Goal: Task Accomplishment & Management: Complete application form

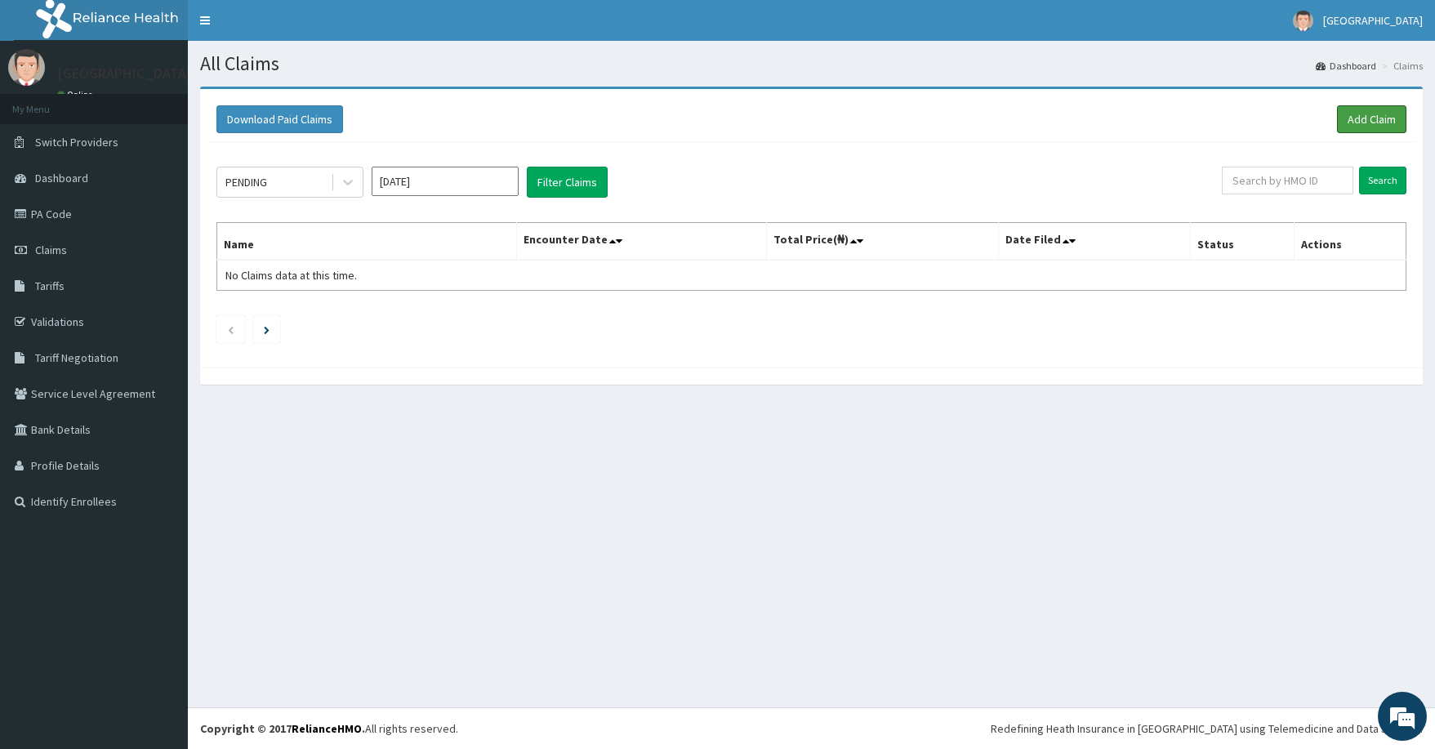
click at [1353, 111] on link "Add Claim" at bounding box center [1371, 119] width 69 height 28
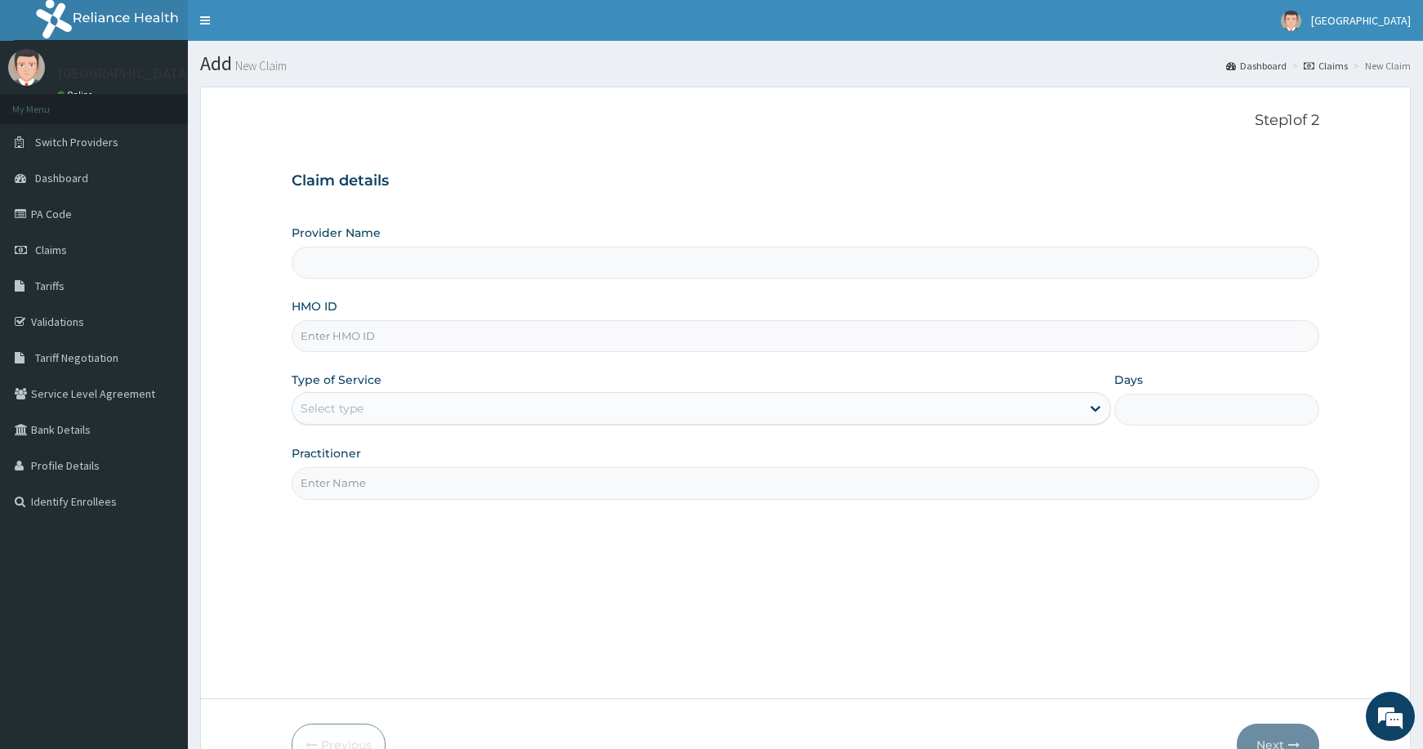
type input "[GEOGRAPHIC_DATA] and [GEOGRAPHIC_DATA]"
paste input "FGW/10017/A"
type input "FGW/10017/A"
click at [418, 451] on div "Practitioner" at bounding box center [806, 472] width 1028 height 54
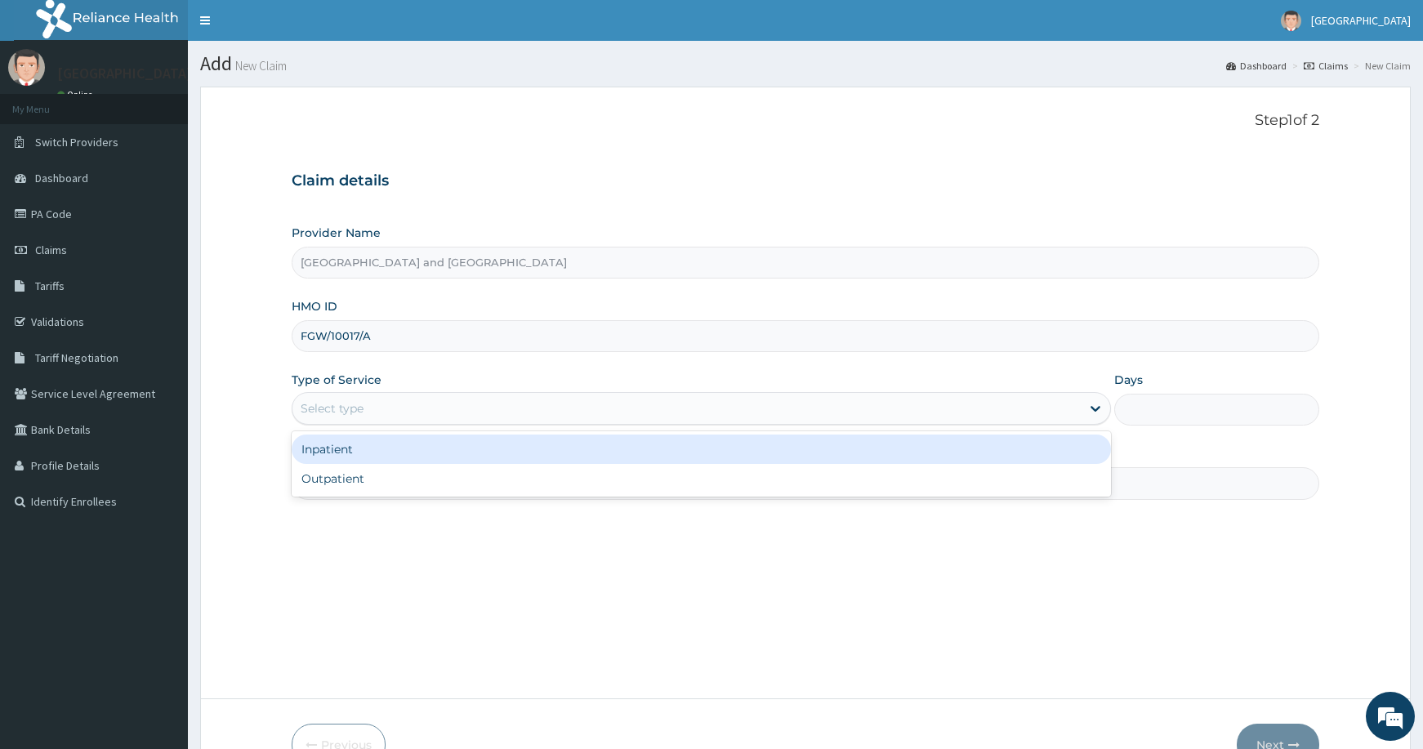
click at [412, 422] on div "Select type" at bounding box center [701, 408] width 819 height 33
click at [414, 452] on div "Inpatient" at bounding box center [701, 449] width 819 height 29
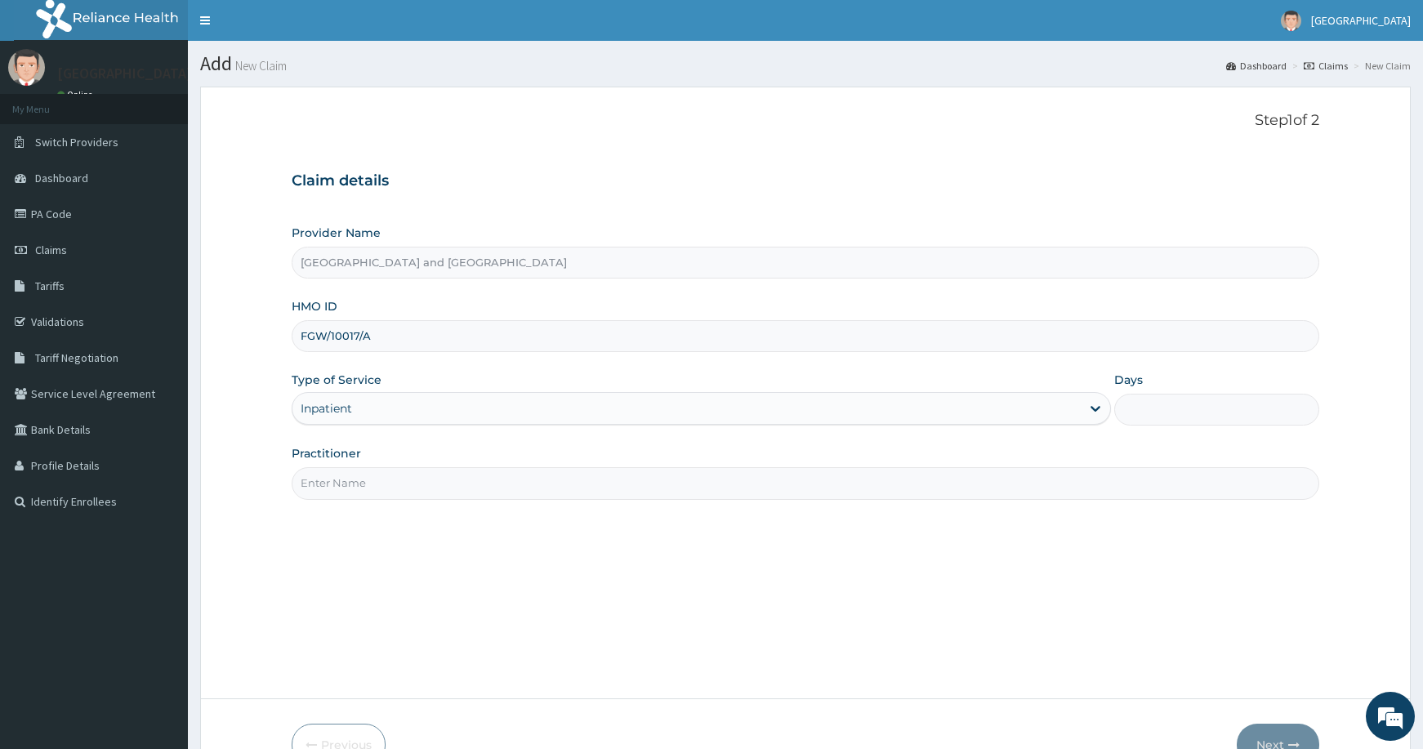
click at [1209, 413] on input "Days" at bounding box center [1216, 410] width 205 height 32
type input "2"
click at [701, 479] on input "Practitioner" at bounding box center [806, 483] width 1028 height 32
type input "DR [PERSON_NAME]"
click at [1269, 730] on button "Next" at bounding box center [1278, 745] width 83 height 42
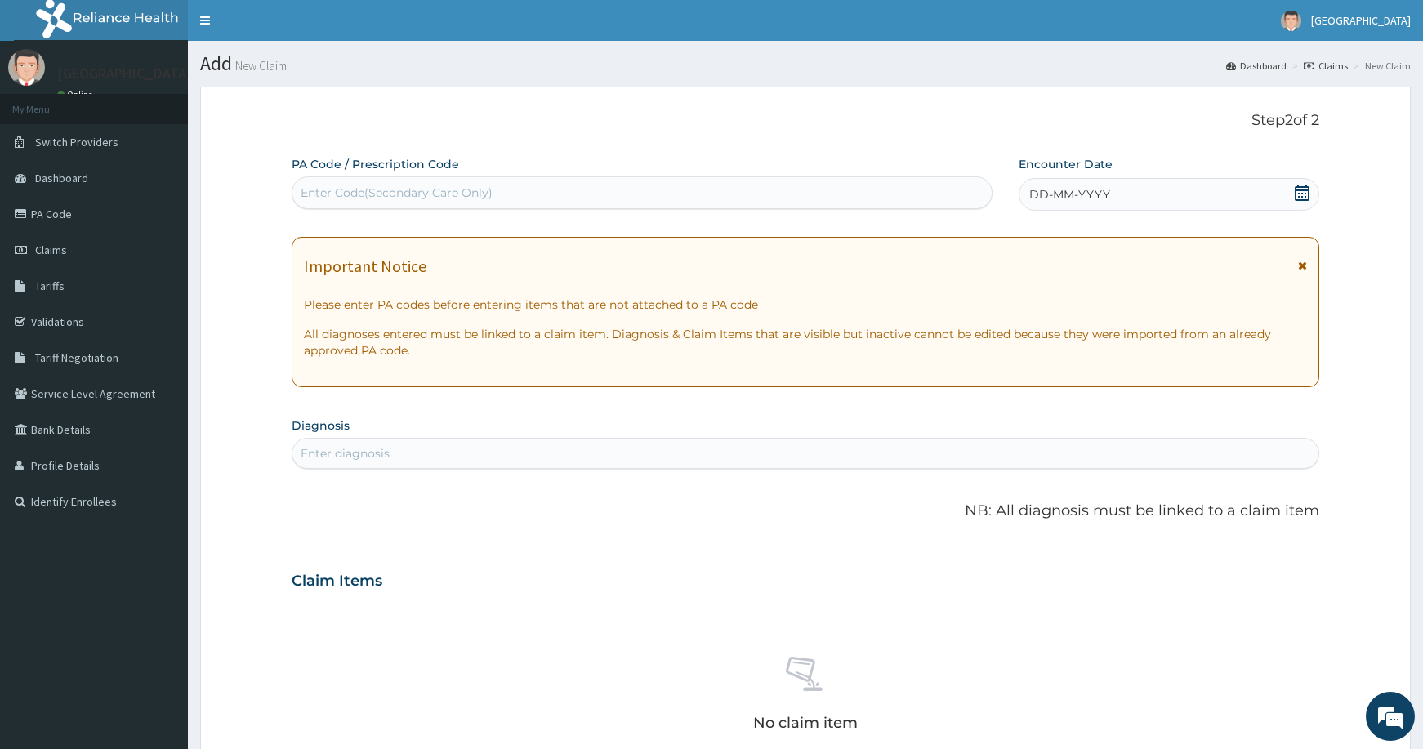
click at [426, 191] on div "Enter Code(Secondary Care Only)" at bounding box center [397, 193] width 192 height 16
type input "PA/5E490C"
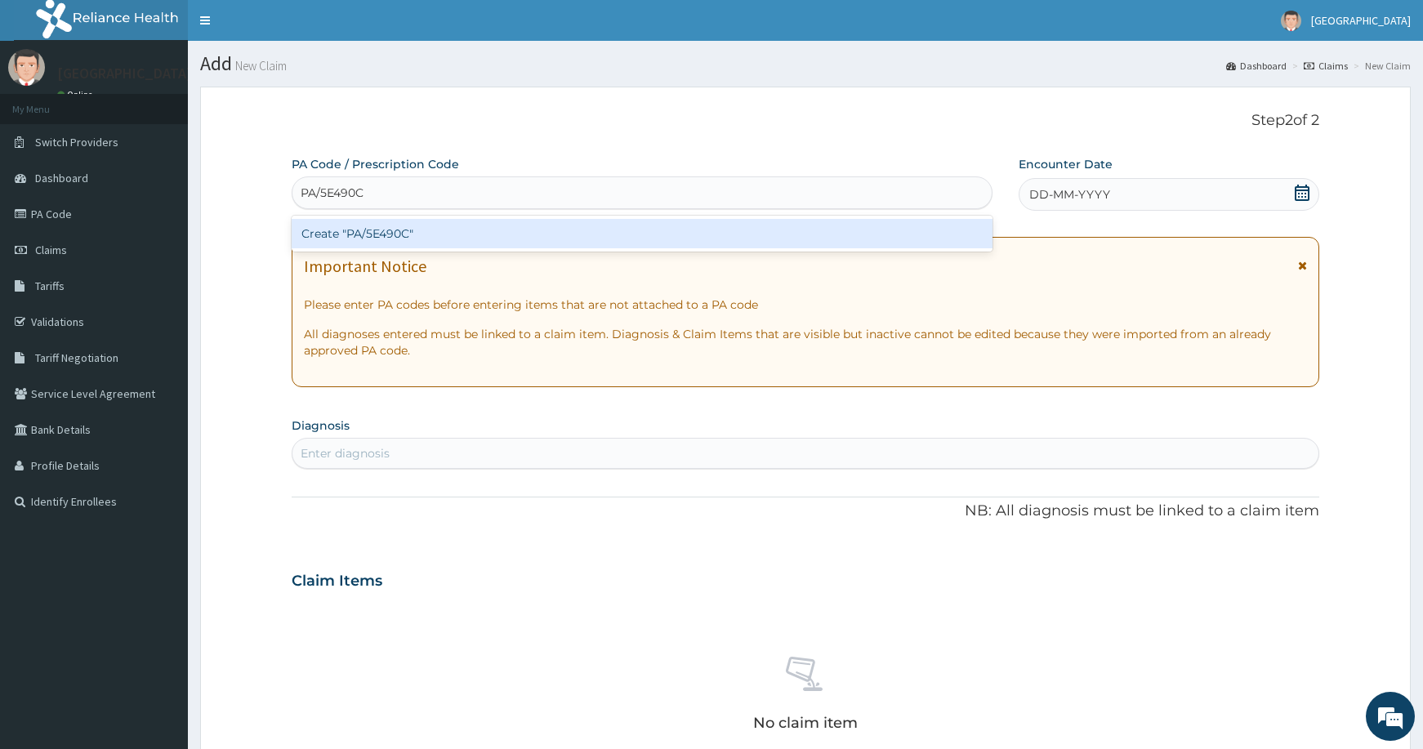
click at [514, 233] on div "Create "PA/5E490C"" at bounding box center [642, 233] width 701 height 29
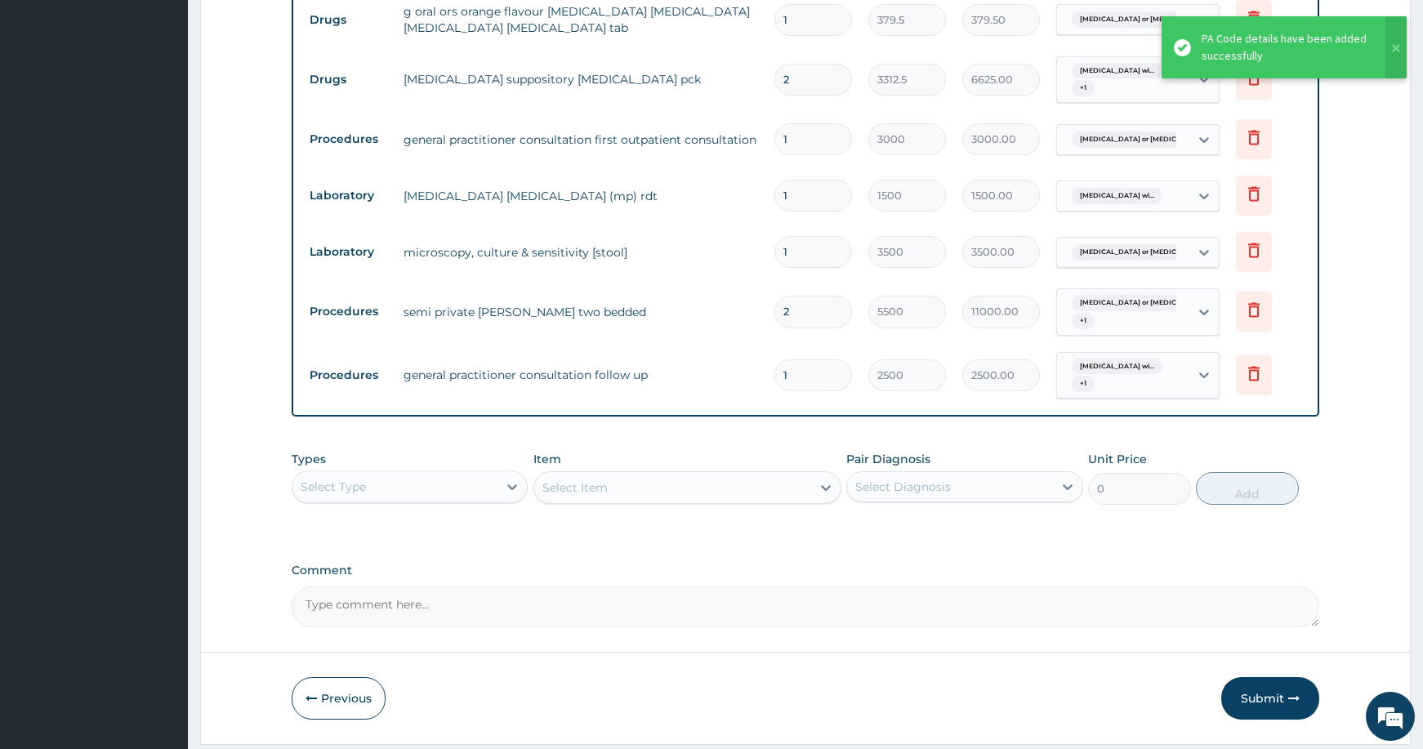
scroll to position [1118, 0]
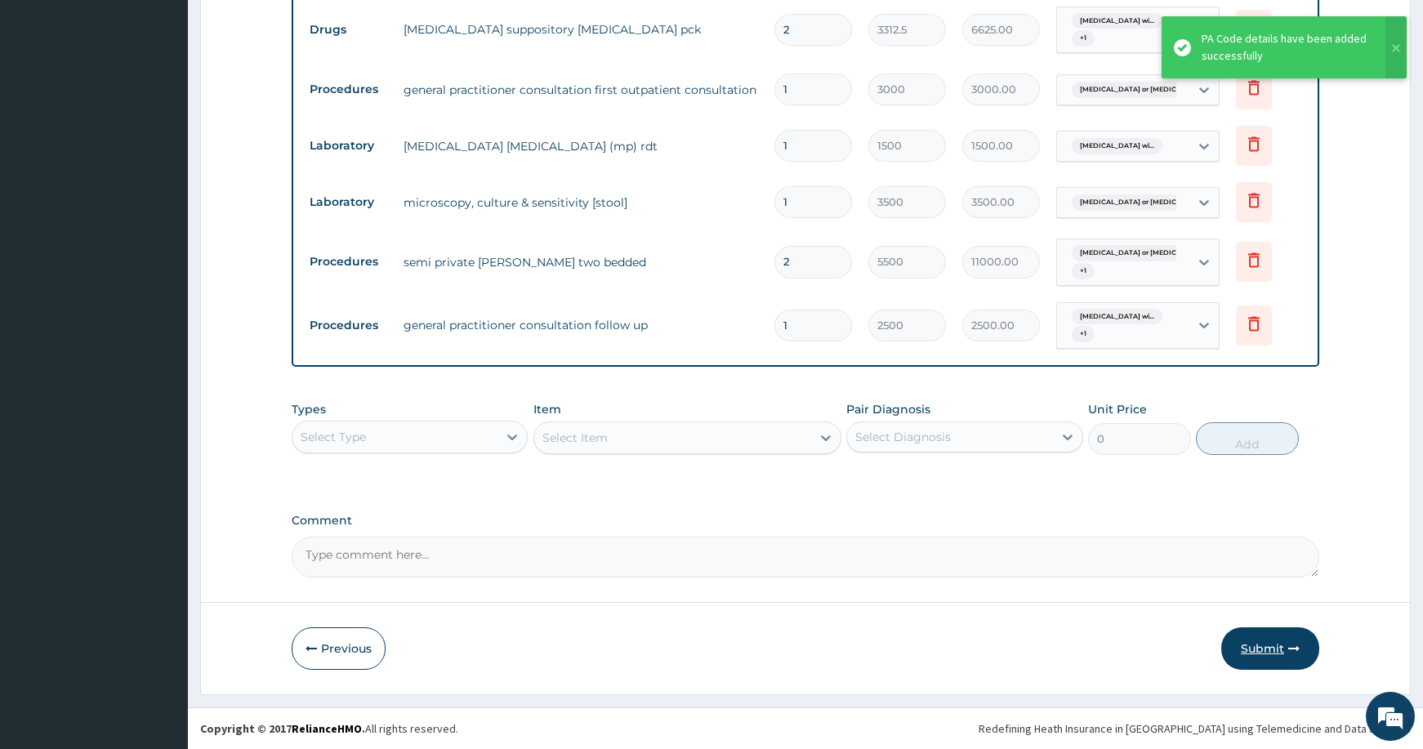
click at [1266, 637] on button "Submit" at bounding box center [1270, 648] width 98 height 42
